Goal: Task Accomplishment & Management: Manage account settings

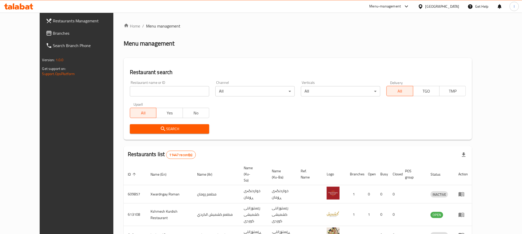
click at [130, 82] on div "Restaurant name or ID Restaurant name or ID" at bounding box center [169, 89] width 79 height 16
click at [130, 89] on input "search" at bounding box center [169, 91] width 79 height 10
paste input "670758"
type input "670758"
click button "Search" at bounding box center [169, 129] width 79 height 10
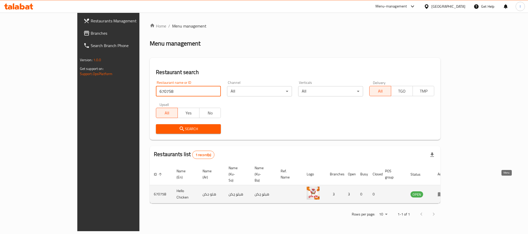
click at [443, 193] on icon "enhanced table" at bounding box center [441, 195] width 6 height 4
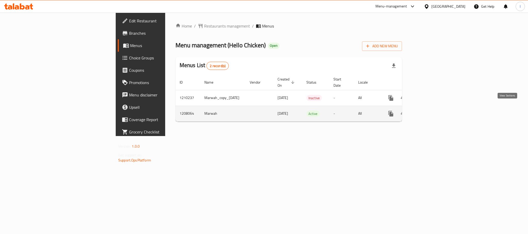
click at [431, 111] on icon "enhanced table" at bounding box center [428, 114] width 6 height 6
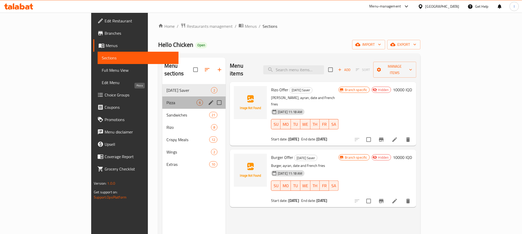
click at [166, 100] on span "Pizza" at bounding box center [181, 103] width 30 height 6
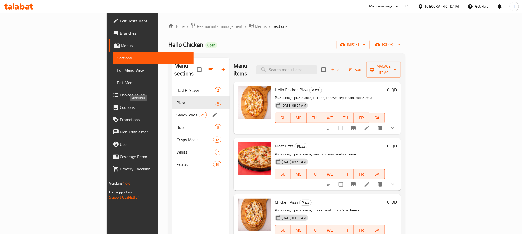
click at [177, 112] on span "Sandwiches" at bounding box center [188, 115] width 22 height 6
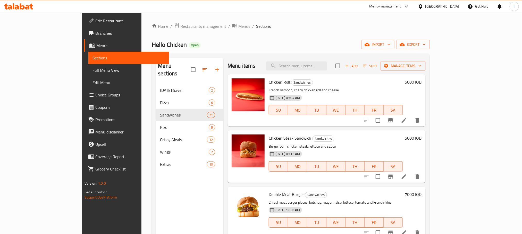
click at [17, 4] on icon at bounding box center [18, 6] width 29 height 6
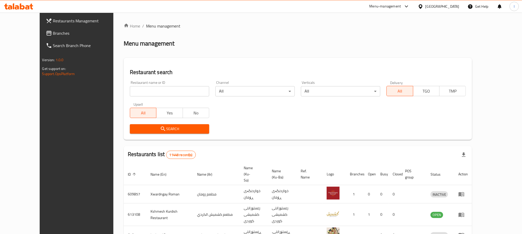
click at [130, 87] on input "search" at bounding box center [169, 91] width 79 height 10
paste input "Hunarstan breakfast & cafe"
type input "Hunarstan breakfast & cafe"
click button "Search" at bounding box center [169, 129] width 79 height 10
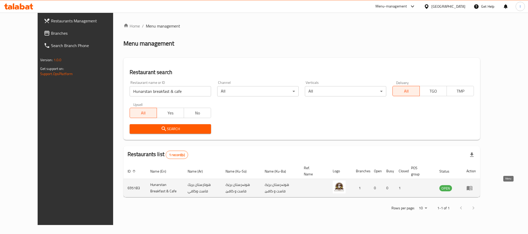
click at [473, 187] on icon "enhanced table" at bounding box center [469, 188] width 6 height 6
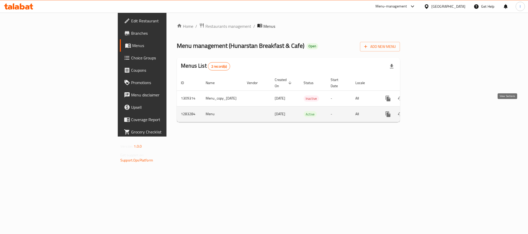
click at [428, 111] on icon "enhanced table" at bounding box center [425, 114] width 6 height 6
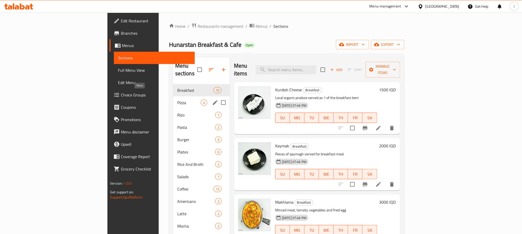
click at [177, 100] on span "Pizza" at bounding box center [188, 103] width 23 height 6
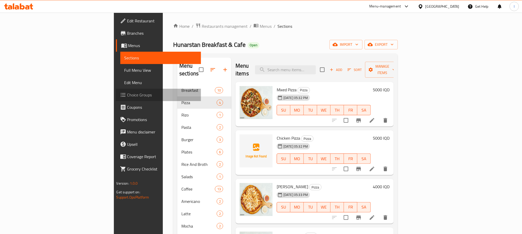
click at [116, 91] on link "Choice Groups" at bounding box center [158, 95] width 85 height 12
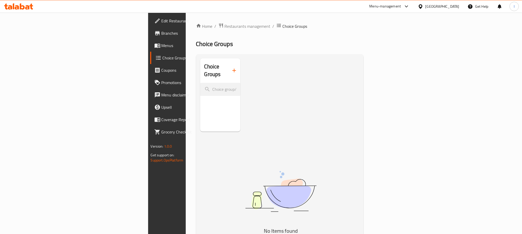
click at [228, 64] on button "button" at bounding box center [234, 70] width 12 height 12
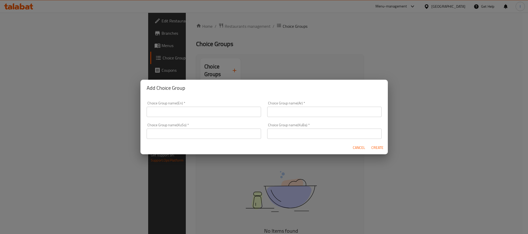
click at [158, 111] on input "text" at bounding box center [204, 112] width 114 height 10
type input "Your Choice Of Size:"
click at [295, 107] on input "text" at bounding box center [324, 112] width 114 height 10
type input "إختيارك من الحجم:"
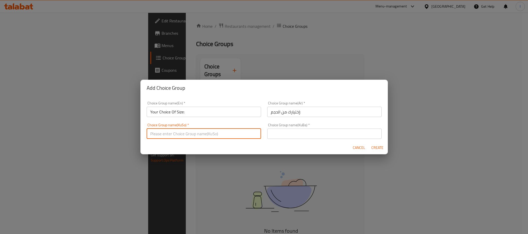
click at [179, 138] on input "text" at bounding box center [204, 134] width 114 height 10
type input "هەڵبژاردنت لە قەبارە:"
click at [309, 129] on input "text" at bounding box center [324, 134] width 114 height 10
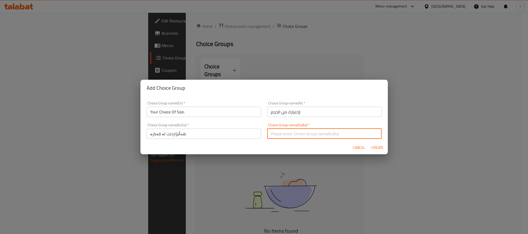
type input "هەڵبژاردنت لە قەبارە:"
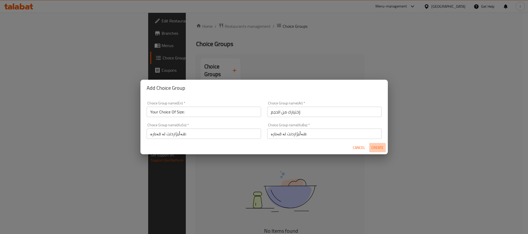
click at [375, 147] on span "Create" at bounding box center [377, 148] width 12 height 6
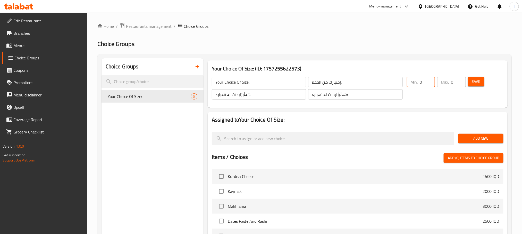
drag, startPoint x: 429, startPoint y: 84, endPoint x: 398, endPoint y: 84, distance: 31.4
click at [420, 84] on input "0" at bounding box center [427, 82] width 15 height 10
type input "1"
drag, startPoint x: 453, startPoint y: 81, endPoint x: 438, endPoint y: 81, distance: 15.7
click at [438, 81] on div "Max: 0 ​" at bounding box center [451, 82] width 28 height 10
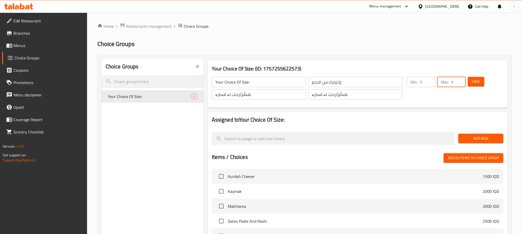
type input "1"
click at [476, 80] on span "Save" at bounding box center [476, 82] width 8 height 6
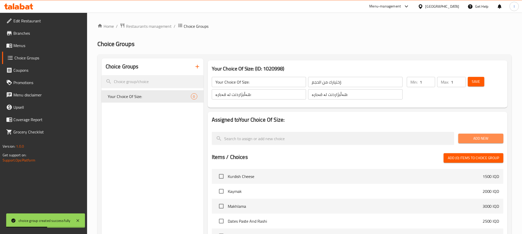
click at [484, 141] on span "Add New" at bounding box center [481, 139] width 37 height 6
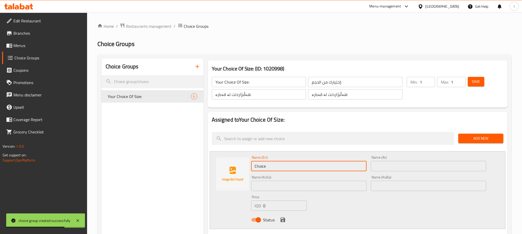
drag, startPoint x: 277, startPoint y: 168, endPoint x: 193, endPoint y: 169, distance: 84.0
click at [269, 166] on input "text" at bounding box center [308, 166] width 115 height 10
click at [275, 168] on input "text" at bounding box center [308, 166] width 115 height 10
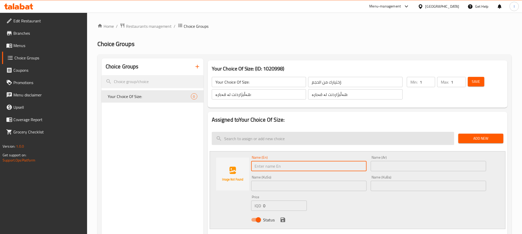
type input "Large"
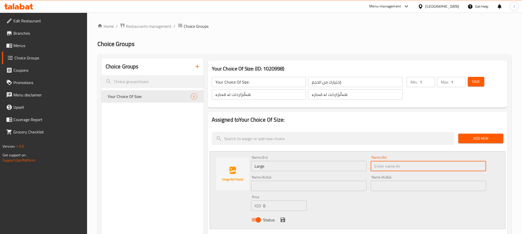
click at [397, 169] on input "text" at bounding box center [428, 166] width 115 height 10
type input "كبير"
click at [282, 186] on input "text" at bounding box center [308, 186] width 115 height 10
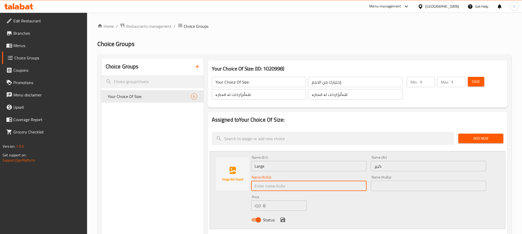
type input "گەورە"
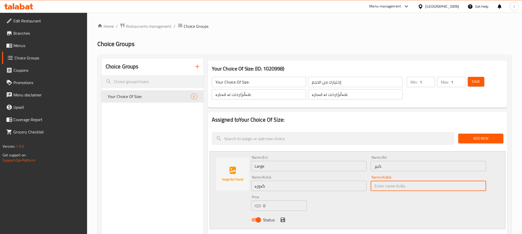
click at [392, 186] on input "text" at bounding box center [428, 186] width 115 height 10
type input "گەورە"
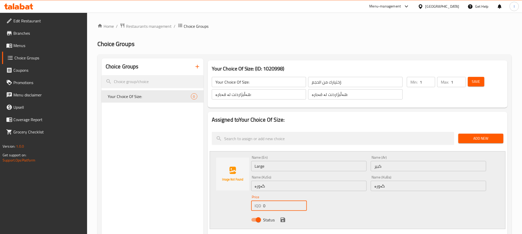
drag, startPoint x: 270, startPoint y: 208, endPoint x: 208, endPoint y: 204, distance: 61.9
type input "7000"
click at [282, 220] on icon "save" at bounding box center [283, 220] width 5 height 5
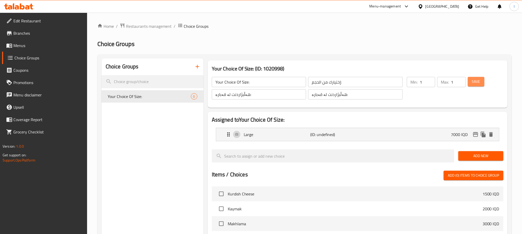
click at [483, 78] on button "Save" at bounding box center [476, 82] width 16 height 10
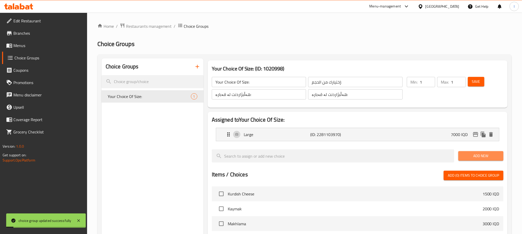
click at [473, 159] on span "Add New" at bounding box center [481, 156] width 37 height 6
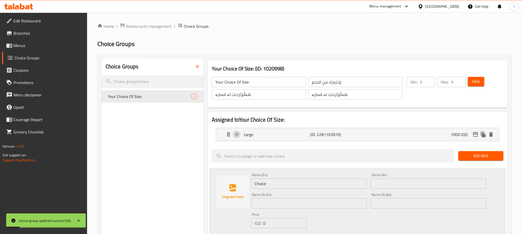
drag, startPoint x: 266, startPoint y: 184, endPoint x: 216, endPoint y: 184, distance: 50.2
click at [216, 184] on div "Name (En) Choice Name (En) Name (Ar) Name (Ar) Name (KuSo) Name (KuSo) Name (Ku…" at bounding box center [358, 208] width 296 height 78
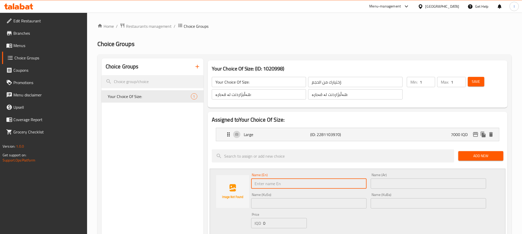
click at [263, 183] on input "text" at bounding box center [308, 184] width 115 height 10
type input "Medium"
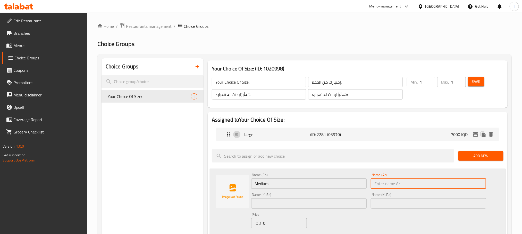
click at [388, 189] on input "text" at bounding box center [428, 184] width 115 height 10
type input "وسط"
click at [298, 204] on input "text" at bounding box center [308, 204] width 115 height 10
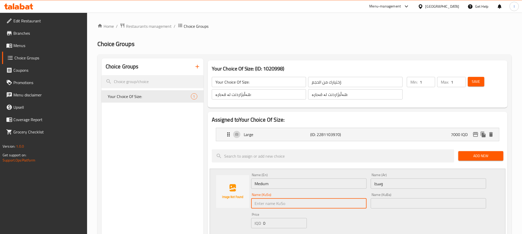
type input "ناوەند"
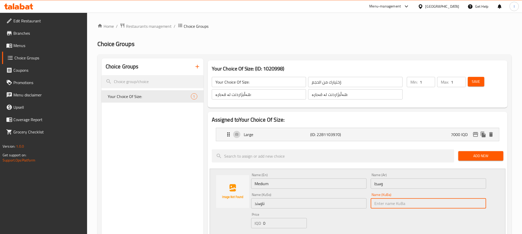
click at [380, 204] on input "text" at bounding box center [428, 204] width 115 height 10
type input "ناوەند"
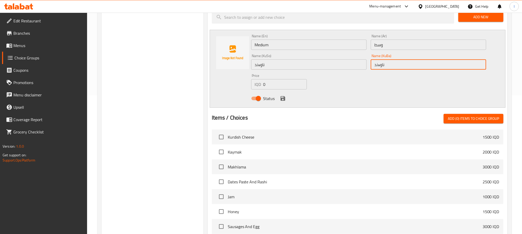
scroll to position [142, 0]
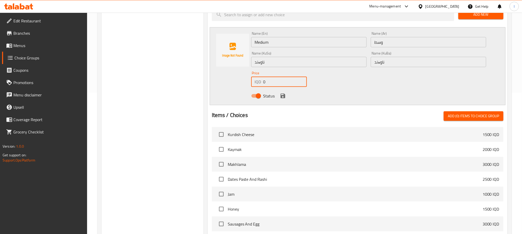
drag, startPoint x: 289, startPoint y: 85, endPoint x: 226, endPoint y: 90, distance: 63.6
click at [226, 90] on div "Name (En) Medium Name (En) Name (Ar) وسط Name (Ar) Name (KuSo) ناوەند Name (KuS…" at bounding box center [358, 66] width 296 height 78
type input "5000"
click at [282, 97] on icon "save" at bounding box center [283, 96] width 6 height 6
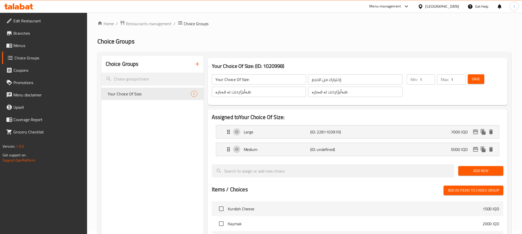
scroll to position [0, 0]
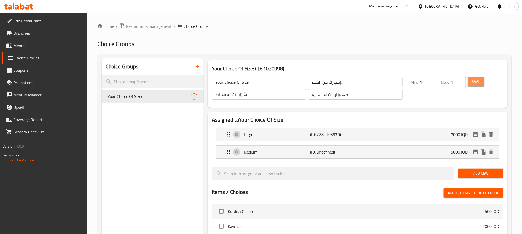
click at [476, 77] on button "Save" at bounding box center [476, 82] width 16 height 10
click at [471, 83] on button "Save" at bounding box center [476, 82] width 16 height 10
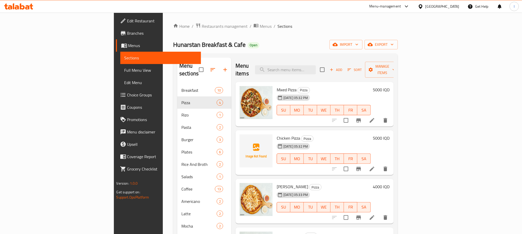
click at [390, 86] on h6 "5000 IQD" at bounding box center [381, 89] width 17 height 7
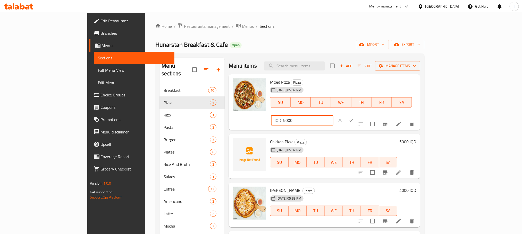
drag, startPoint x: 456, startPoint y: 89, endPoint x: 393, endPoint y: 88, distance: 62.9
click at [393, 88] on div "Mixed Pizza Pizza [DATE] 05:32 PM SU MO TU WE TH FR SA IQD 5000 ​" at bounding box center [343, 103] width 150 height 52
type input "0"
click at [354, 118] on icon "ok" at bounding box center [351, 120] width 5 height 5
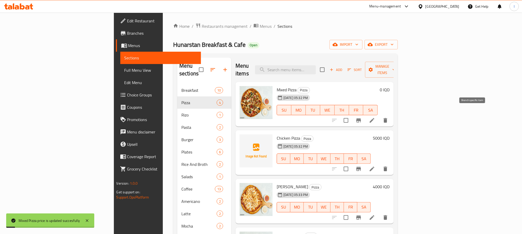
click at [362, 117] on icon "Branch-specific-item" at bounding box center [359, 120] width 6 height 6
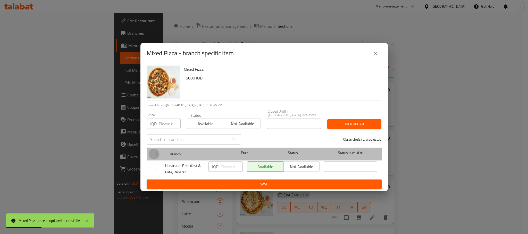
click at [155, 153] on input "checkbox" at bounding box center [154, 154] width 11 height 11
checkbox input "true"
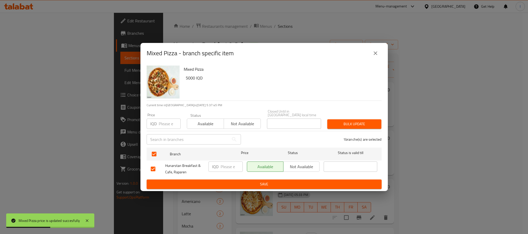
click at [226, 164] on input "number" at bounding box center [232, 167] width 22 height 10
type input "0"
click at [267, 181] on span "Save" at bounding box center [264, 184] width 227 height 6
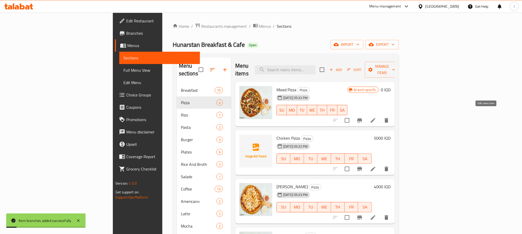
click at [376, 117] on icon at bounding box center [373, 120] width 6 height 6
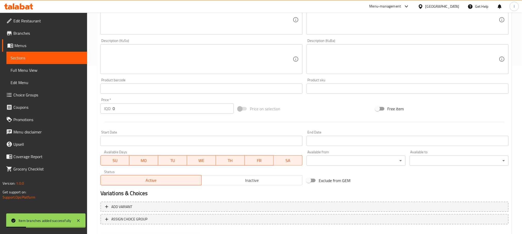
scroll to position [196, 0]
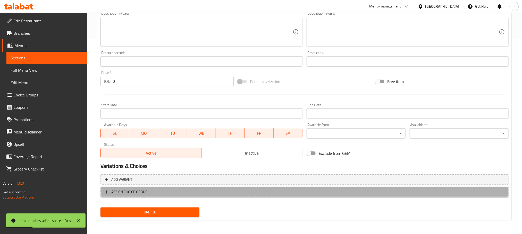
click at [230, 189] on span "ASSIGN CHOICE GROUP" at bounding box center [304, 192] width 399 height 6
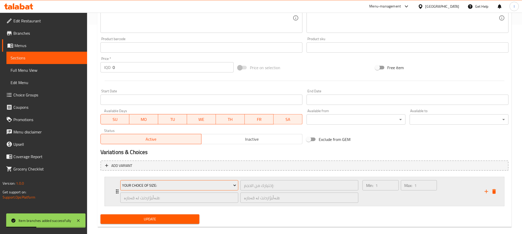
scroll to position [217, 0]
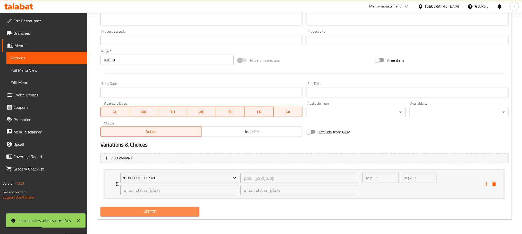
click at [175, 208] on button "Update" at bounding box center [149, 212] width 99 height 10
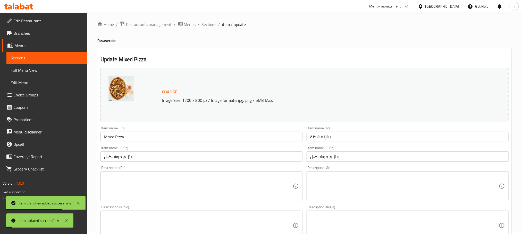
scroll to position [0, 0]
click at [209, 30] on div "Home / Restaurants management / Menus / Sections / item / update Pizza section …" at bounding box center [304, 232] width 414 height 418
click at [209, 26] on span "Sections" at bounding box center [209, 26] width 15 height 6
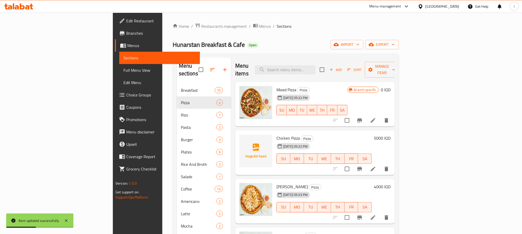
click at [380, 165] on li at bounding box center [373, 169] width 14 height 9
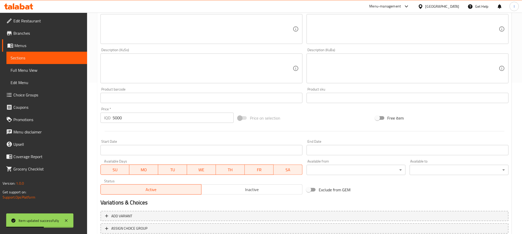
scroll to position [188, 0]
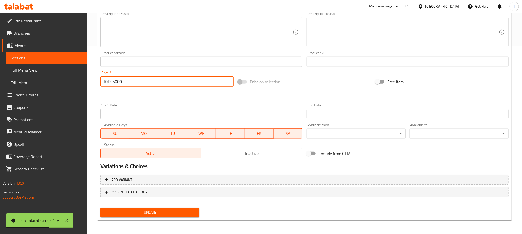
drag, startPoint x: 142, startPoint y: 85, endPoint x: 64, endPoint y: 74, distance: 78.4
click at [64, 74] on div "Edit Restaurant Branches Menus Sections Full Menu View Edit Menu Choice Groups …" at bounding box center [261, 30] width 522 height 411
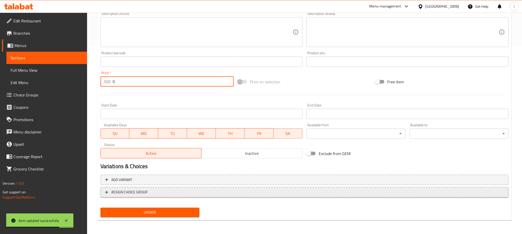
type input "0"
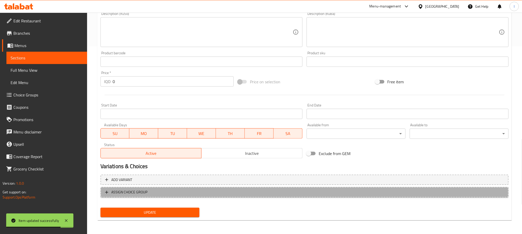
click at [296, 193] on span "ASSIGN CHOICE GROUP" at bounding box center [304, 192] width 399 height 6
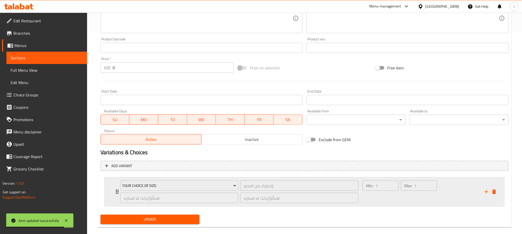
scroll to position [210, 0]
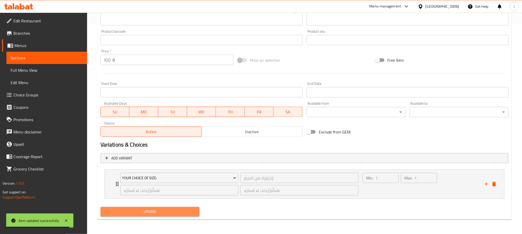
click at [136, 214] on span "Update" at bounding box center [150, 212] width 91 height 6
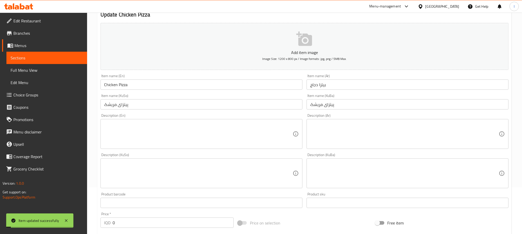
scroll to position [0, 0]
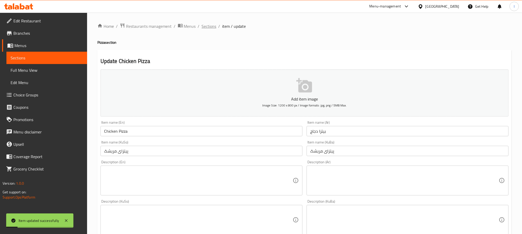
click at [206, 24] on span "Sections" at bounding box center [209, 26] width 15 height 6
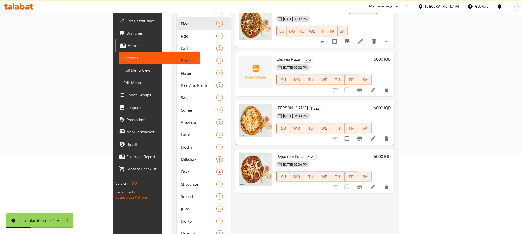
scroll to position [94, 0]
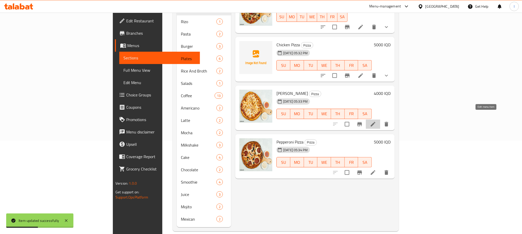
click at [376, 121] on icon at bounding box center [373, 124] width 6 height 6
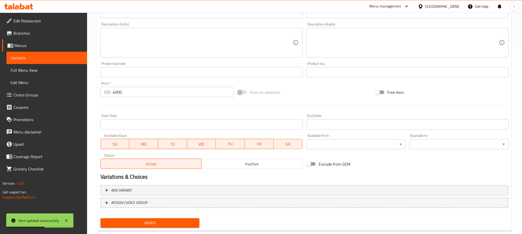
scroll to position [196, 0]
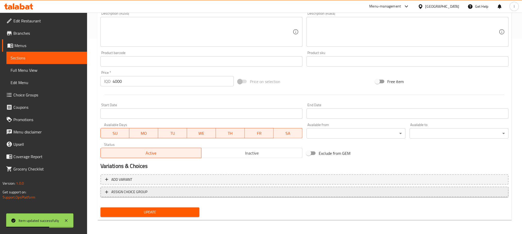
click at [229, 189] on span "ASSIGN CHOICE GROUP" at bounding box center [304, 192] width 399 height 6
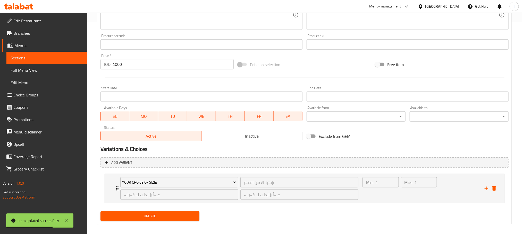
scroll to position [217, 0]
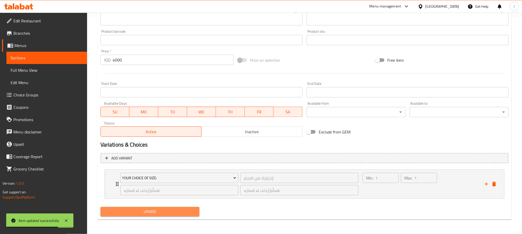
click at [180, 216] on button "Update" at bounding box center [149, 212] width 99 height 10
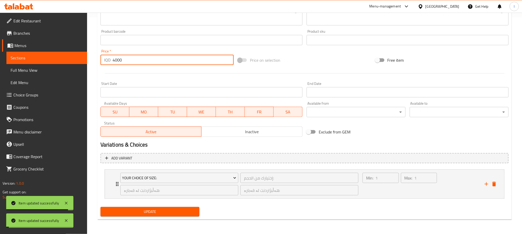
drag, startPoint x: 138, startPoint y: 58, endPoint x: 16, endPoint y: 44, distance: 122.0
click at [17, 44] on div "Edit Restaurant Branches Menus Sections Full Menu View Edit Menu Choice Groups …" at bounding box center [261, 14] width 522 height 439
type input "0"
click at [134, 207] on div "Update" at bounding box center [149, 212] width 103 height 14
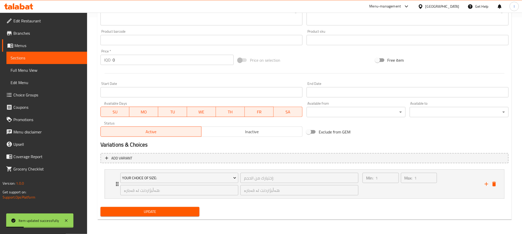
click at [138, 211] on span "Update" at bounding box center [150, 212] width 91 height 6
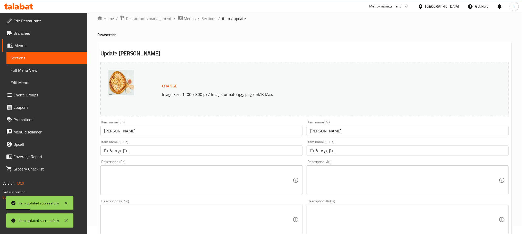
scroll to position [0, 0]
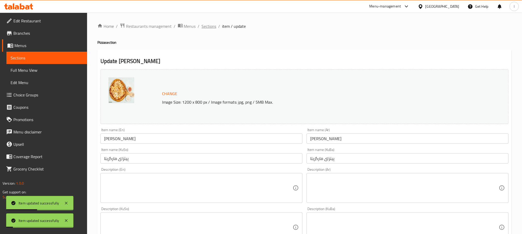
click at [210, 25] on span "Sections" at bounding box center [209, 26] width 15 height 6
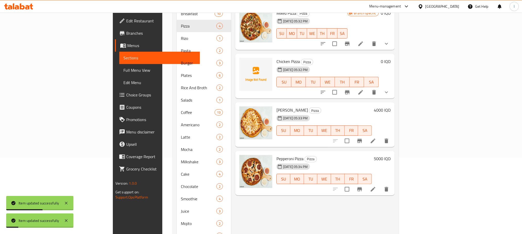
scroll to position [94, 0]
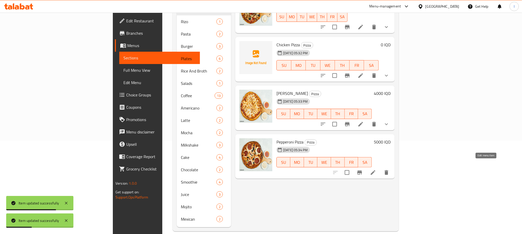
click at [376, 170] on icon at bounding box center [373, 173] width 6 height 6
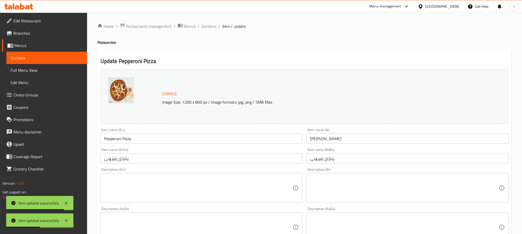
scroll to position [196, 0]
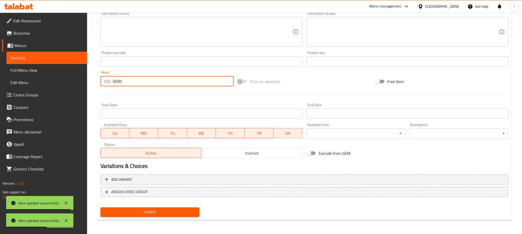
drag, startPoint x: 131, startPoint y: 79, endPoint x: 55, endPoint y: 78, distance: 76.5
click at [55, 78] on div "Edit Restaurant Branches Menus Sections Full Menu View Edit Menu Choice Groups …" at bounding box center [261, 26] width 522 height 418
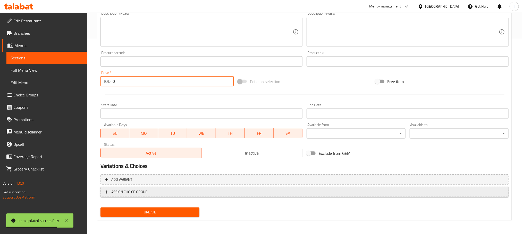
type input "0"
click at [200, 191] on span "ASSIGN CHOICE GROUP" at bounding box center [304, 192] width 399 height 6
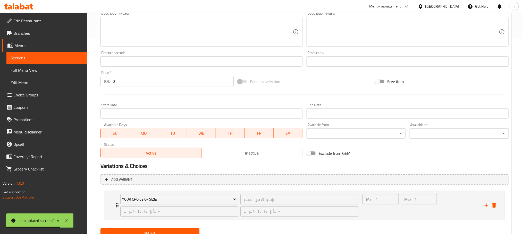
scroll to position [217, 0]
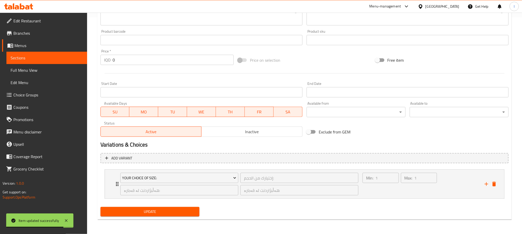
click at [172, 212] on span "Update" at bounding box center [150, 212] width 91 height 6
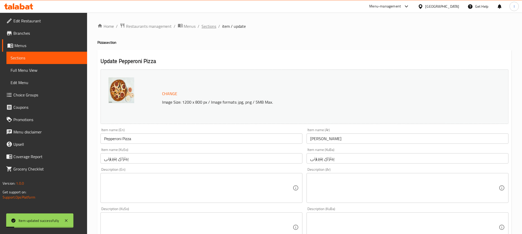
click at [211, 29] on span "Sections" at bounding box center [209, 26] width 15 height 6
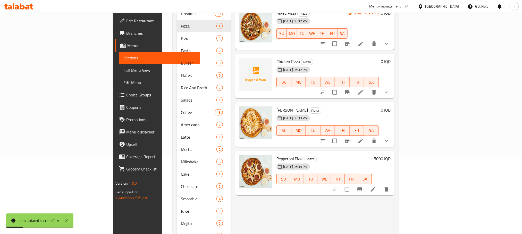
scroll to position [94, 0]
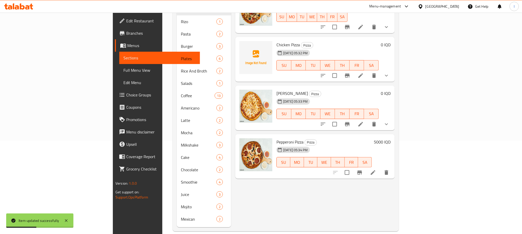
click at [123, 69] on span "Full Menu View" at bounding box center [159, 70] width 72 height 6
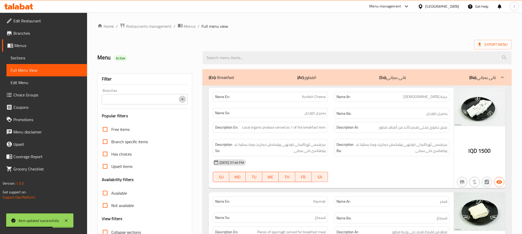
click at [181, 97] on icon "Open" at bounding box center [182, 99] width 6 height 6
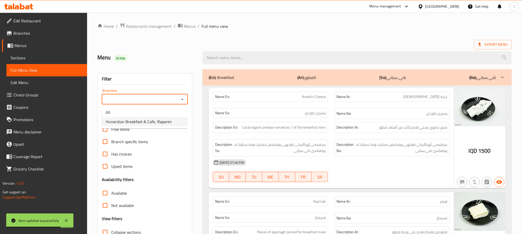
click at [170, 120] on span "Hunarstan Breakfast & Cafe, Raparen" at bounding box center [139, 122] width 66 height 6
type input "Hunarstan Breakfast & Cafe, Raparen"
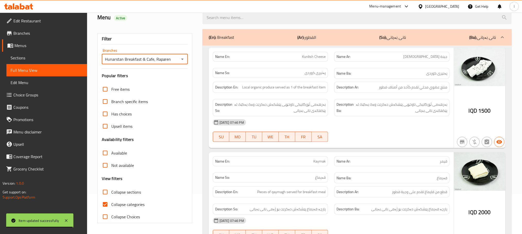
click at [103, 207] on input "Collapse categories" at bounding box center [105, 205] width 12 height 12
checkbox input "false"
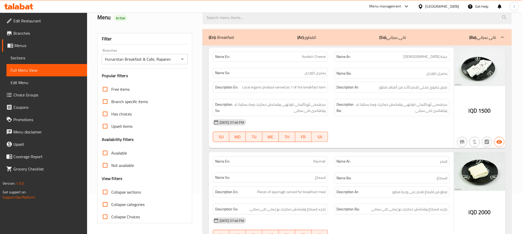
click at [104, 192] on input "Collapse sections" at bounding box center [105, 192] width 12 height 12
checkbox input "true"
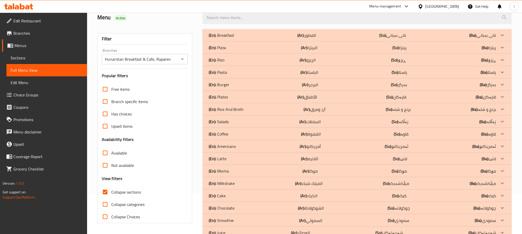
click at [228, 46] on div "(En): Pizza (Ar): البيتزا (So): پیتزا (Ba): پیتزا" at bounding box center [353, 48] width 288 height 6
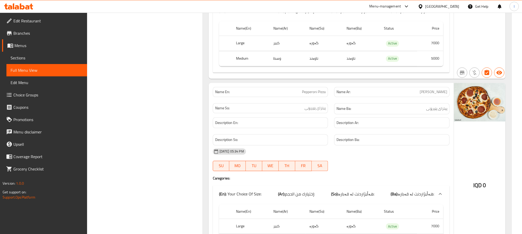
scroll to position [556, 0]
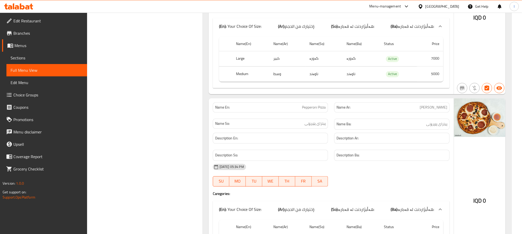
click at [407, 182] on div "[DATE] 05:34 PM SU MO TU WE TH FR SA" at bounding box center [331, 175] width 243 height 29
drag, startPoint x: 129, startPoint y: 107, endPoint x: 96, endPoint y: 87, distance: 38.8
click at [128, 107] on div "Filter Branches Hunarstan Breakfast & Cafe, Raparen Branches Popular filters Fr…" at bounding box center [146, 7] width 105 height 995
click at [10, 54] on link "Sections" at bounding box center [46, 58] width 81 height 12
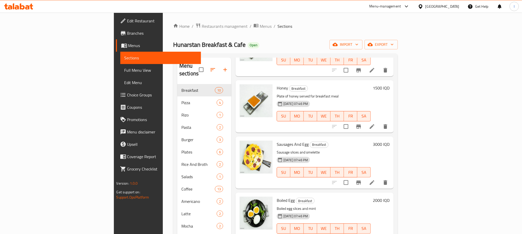
scroll to position [320, 0]
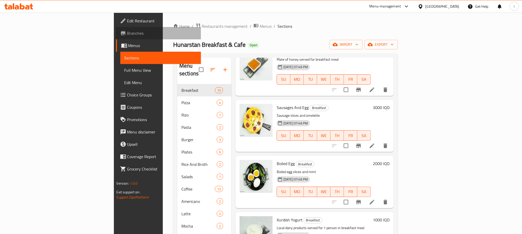
click at [127, 30] on span "Branches" at bounding box center [162, 33] width 70 height 6
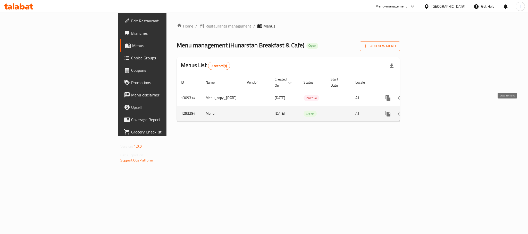
click at [428, 111] on icon "enhanced table" at bounding box center [425, 114] width 6 height 6
